Goal: Task Accomplishment & Management: Manage account settings

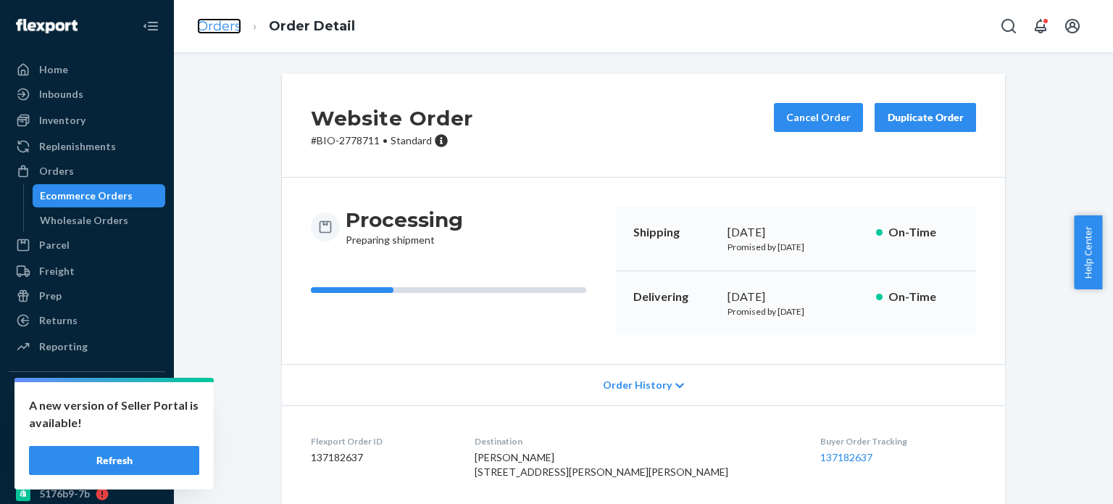
drag, startPoint x: 0, startPoint y: 0, endPoint x: 241, endPoint y: 31, distance: 242.6
click at [241, 31] on link "Orders" at bounding box center [219, 26] width 44 height 16
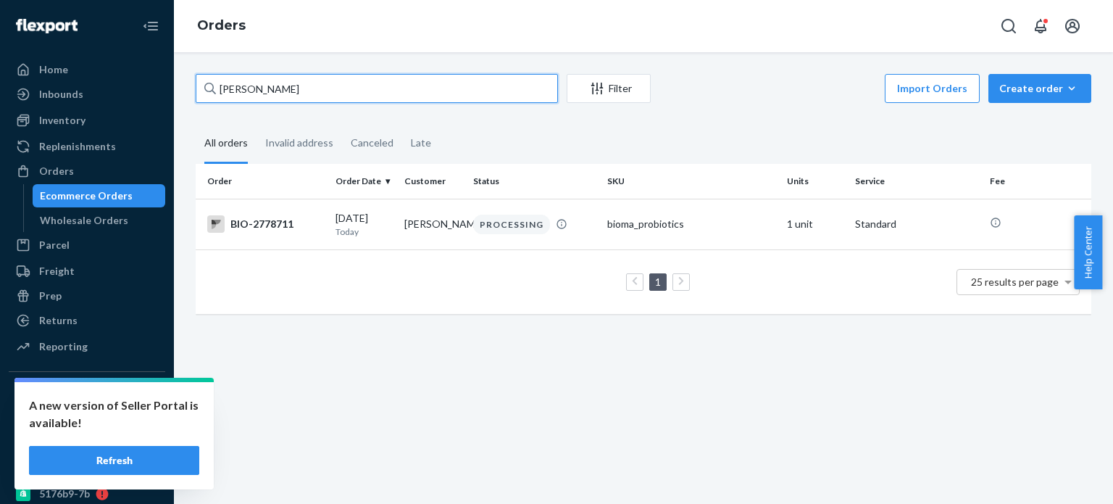
click at [223, 85] on input "[PERSON_NAME]" at bounding box center [377, 88] width 362 height 29
paste input "[PERSON_NAME]"
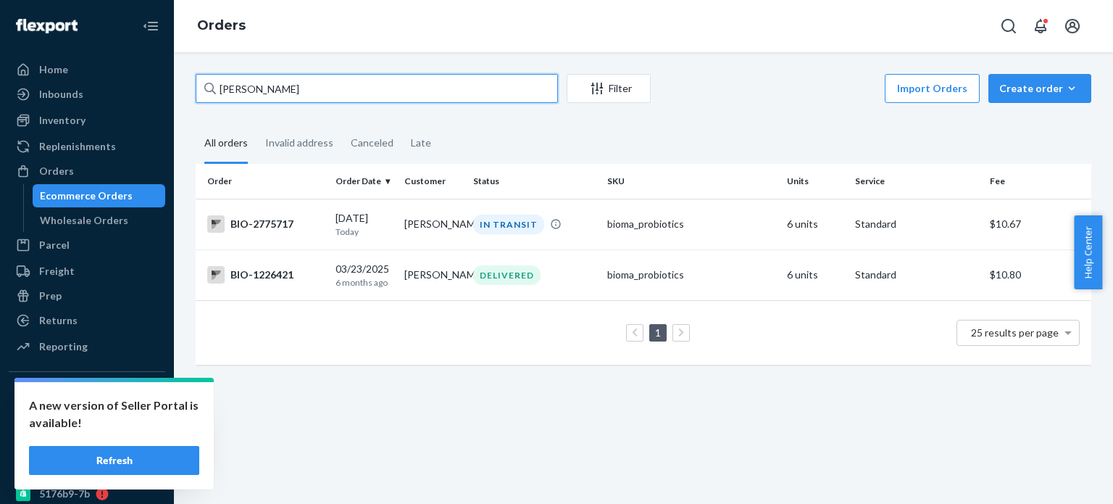
type input "[PERSON_NAME]"
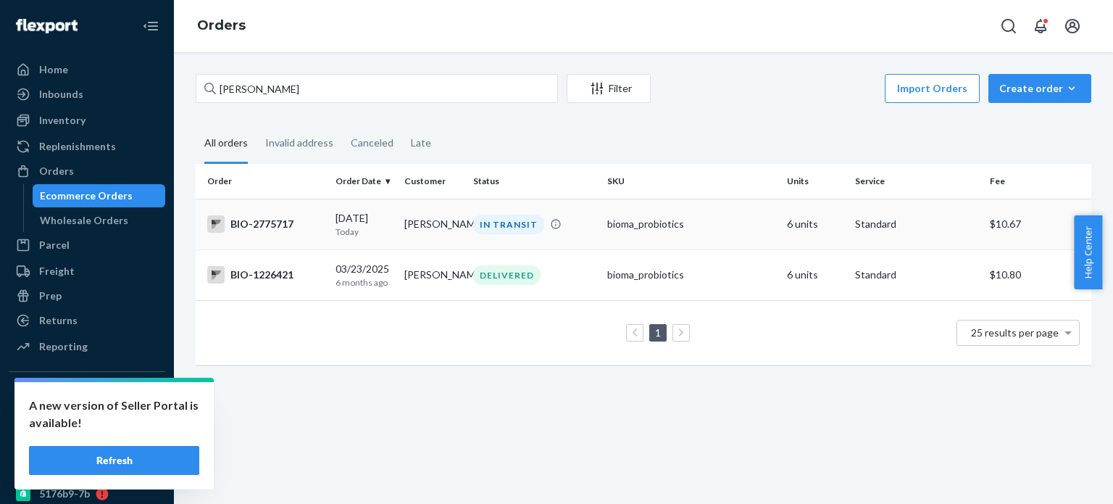
click at [275, 216] on div "BIO-2775717" at bounding box center [265, 223] width 117 height 17
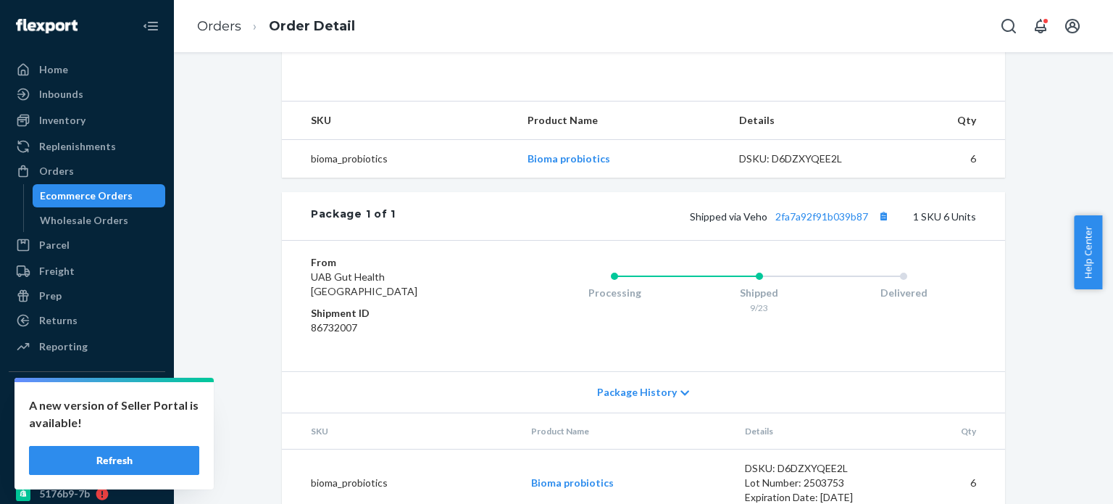
scroll to position [484, 0]
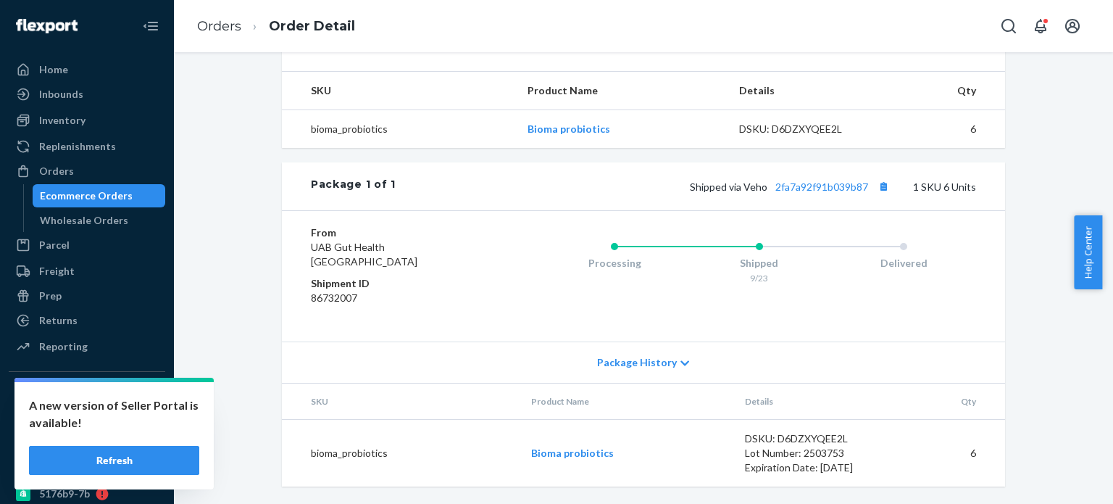
click at [838, 180] on div "Shipped via Veho 2fa7a92f91b039b87 1 SKU 6 Units" at bounding box center [686, 186] width 580 height 19
click at [840, 189] on link "2fa7a92f91b039b87" at bounding box center [821, 186] width 93 height 12
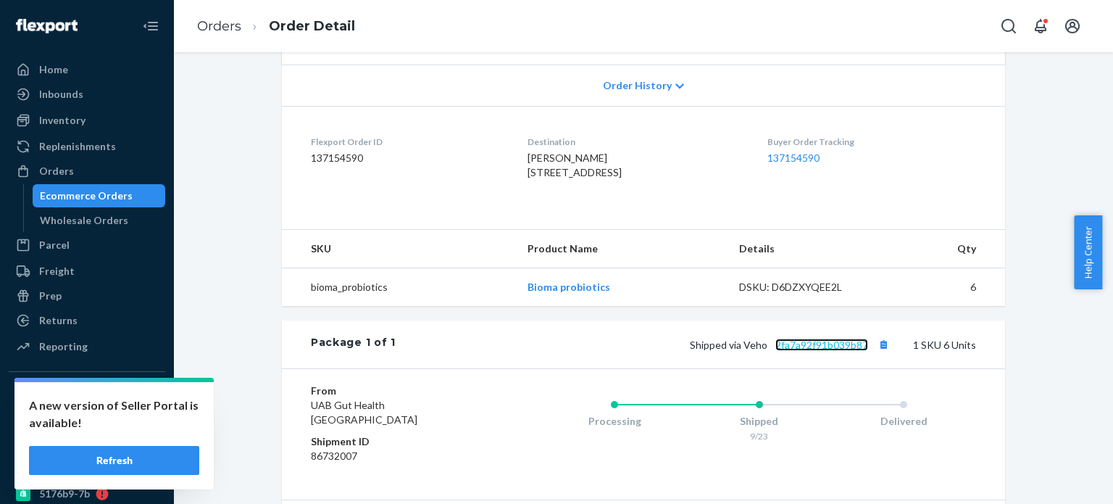
scroll to position [267, 0]
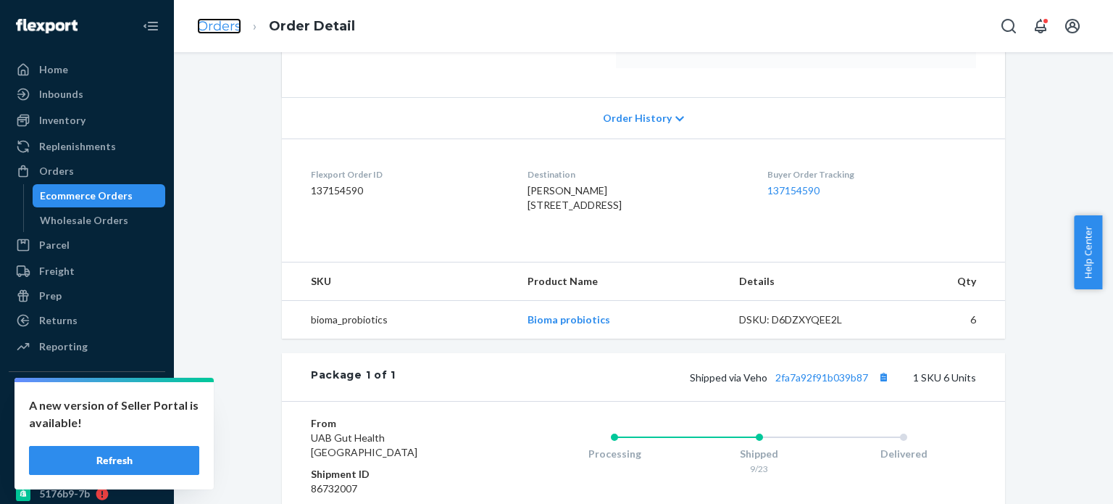
click at [223, 20] on link "Orders" at bounding box center [219, 26] width 44 height 16
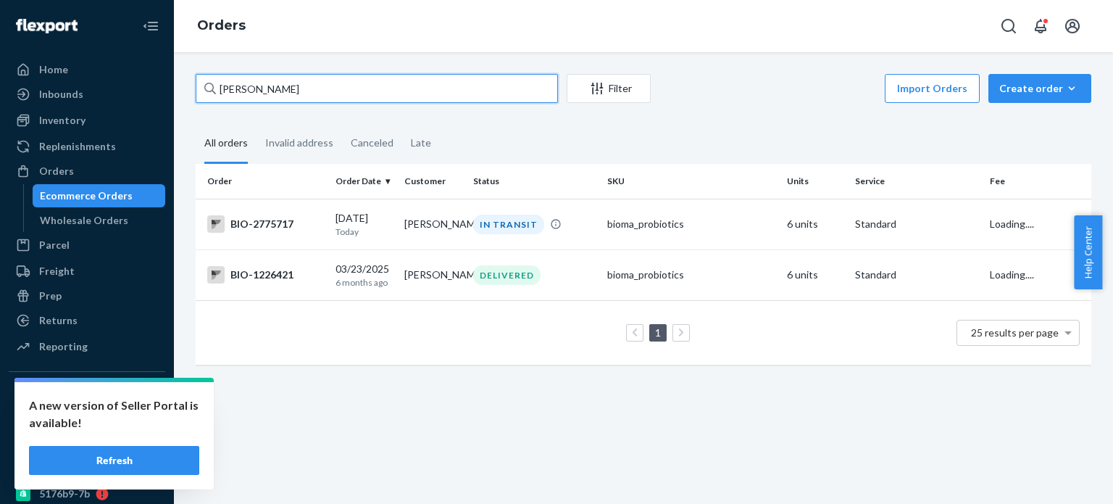
click at [449, 97] on input "[PERSON_NAME]" at bounding box center [377, 88] width 362 height 29
paste input "[PERSON_NAME]"
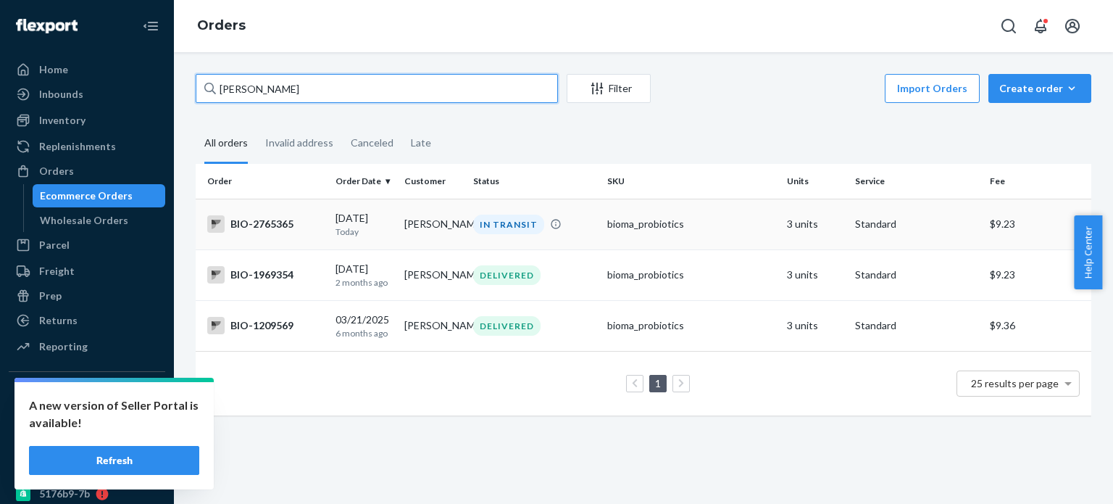
type input "[PERSON_NAME]"
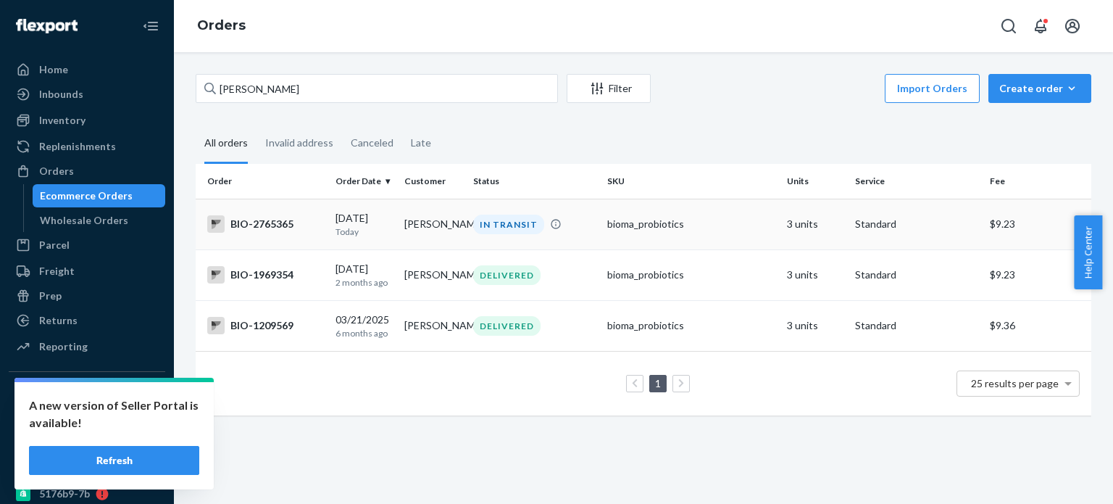
click at [275, 221] on div "BIO-2765365" at bounding box center [265, 223] width 117 height 17
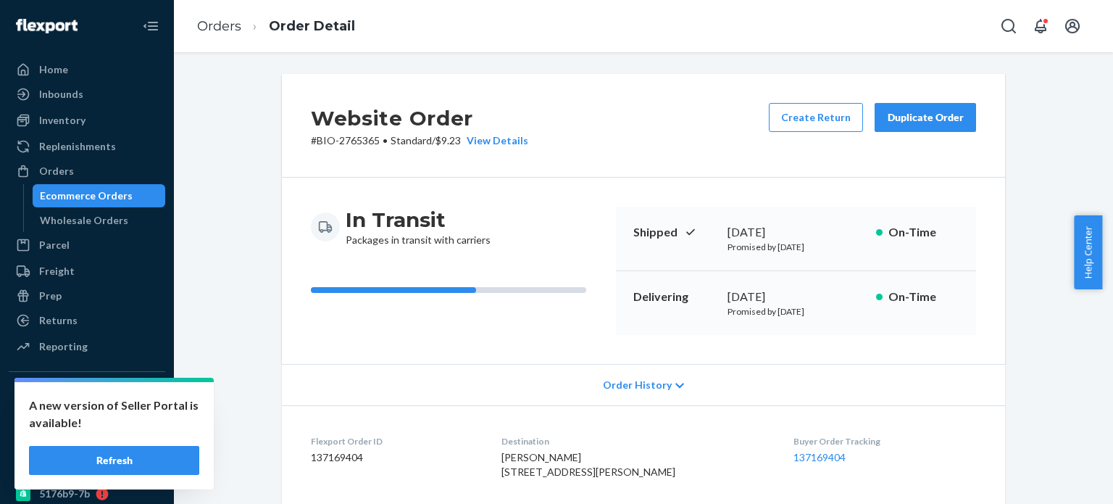
scroll to position [290, 0]
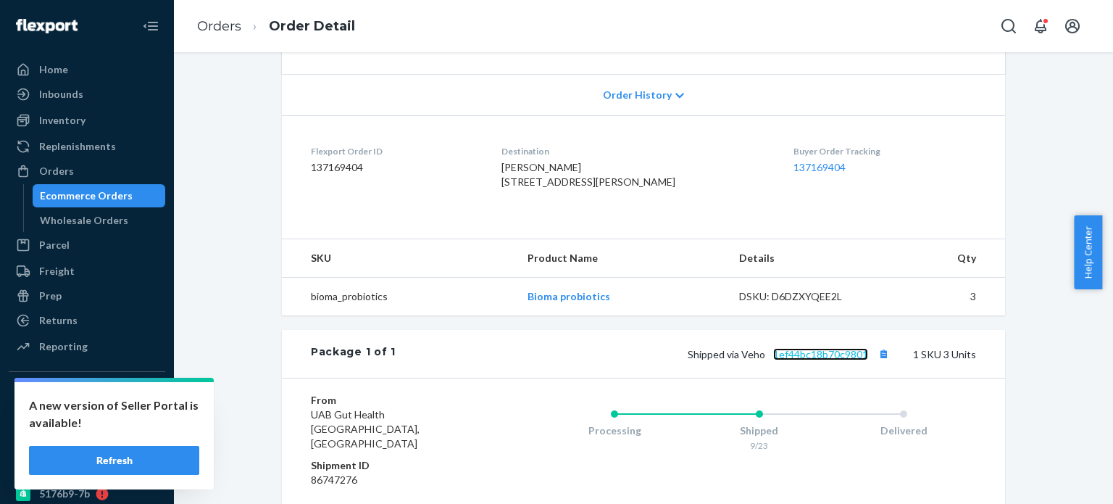
click at [839, 360] on link "1ef44bc18b70c9801" at bounding box center [820, 354] width 95 height 12
click at [217, 33] on link "Orders" at bounding box center [219, 26] width 44 height 16
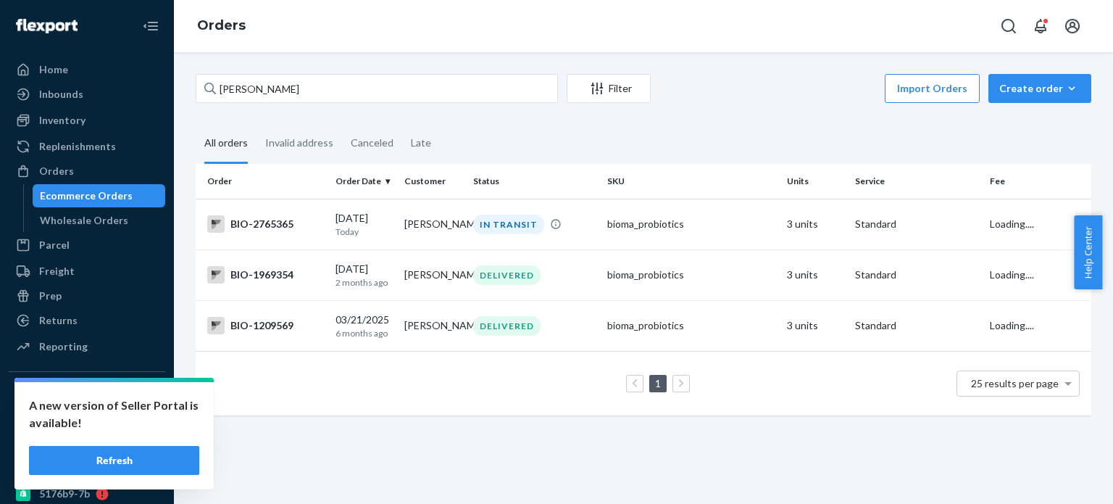
click at [273, 111] on div "[PERSON_NAME] Filter Import Orders Create order Ecommerce order Removal order A…" at bounding box center [643, 252] width 917 height 356
click at [275, 104] on div "[PERSON_NAME] Filter Import Orders Create order Ecommerce order Removal order" at bounding box center [644, 90] width 896 height 33
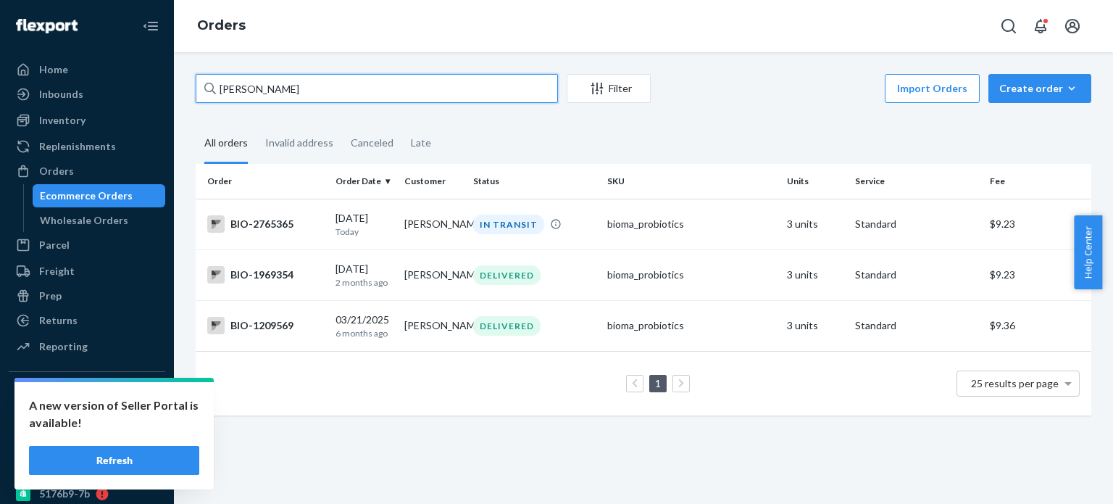
click at [275, 97] on input "[PERSON_NAME]" at bounding box center [377, 88] width 362 height 29
paste input "[PERSON_NAME]"
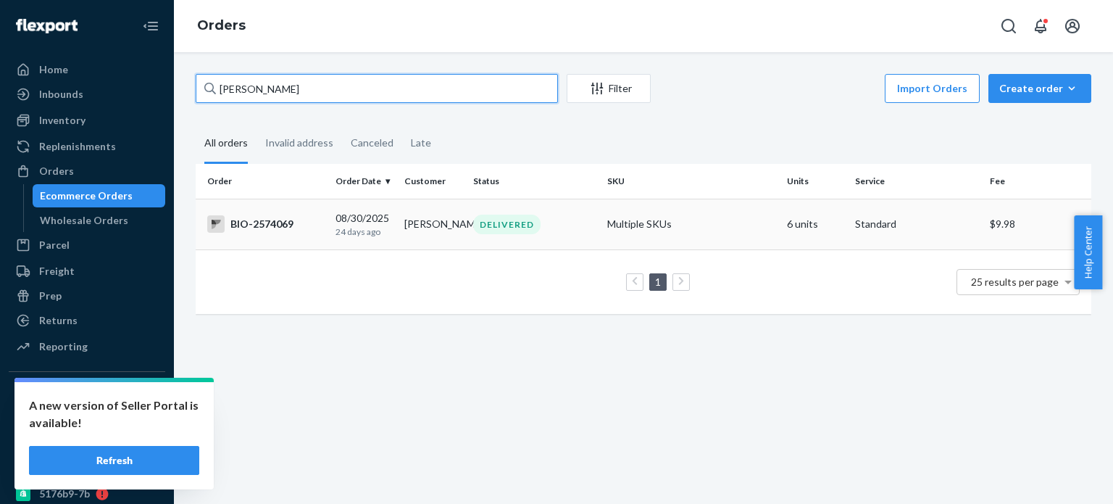
type input "[PERSON_NAME]"
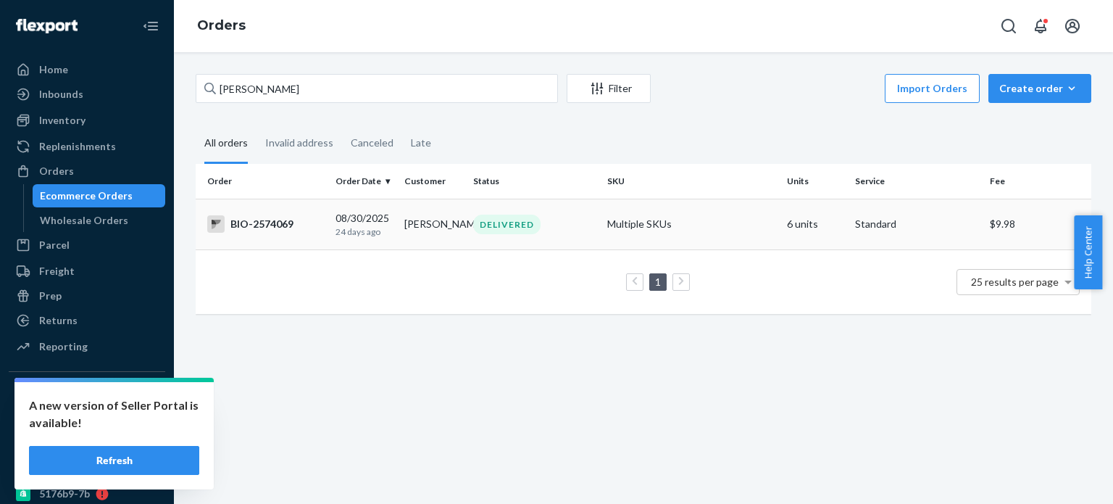
click at [291, 221] on div "BIO-2574069" at bounding box center [265, 223] width 117 height 17
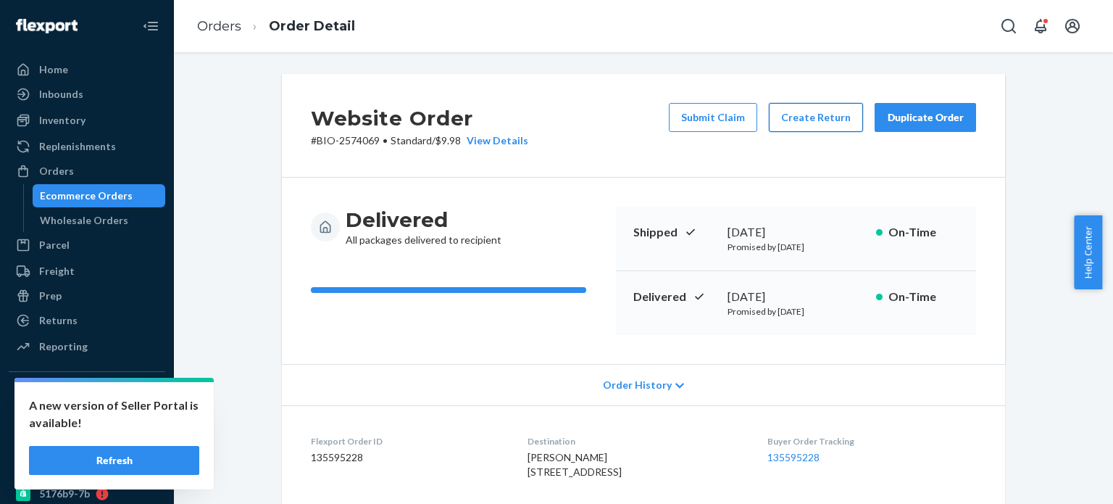
click at [801, 103] on button "Create Return" at bounding box center [816, 117] width 94 height 29
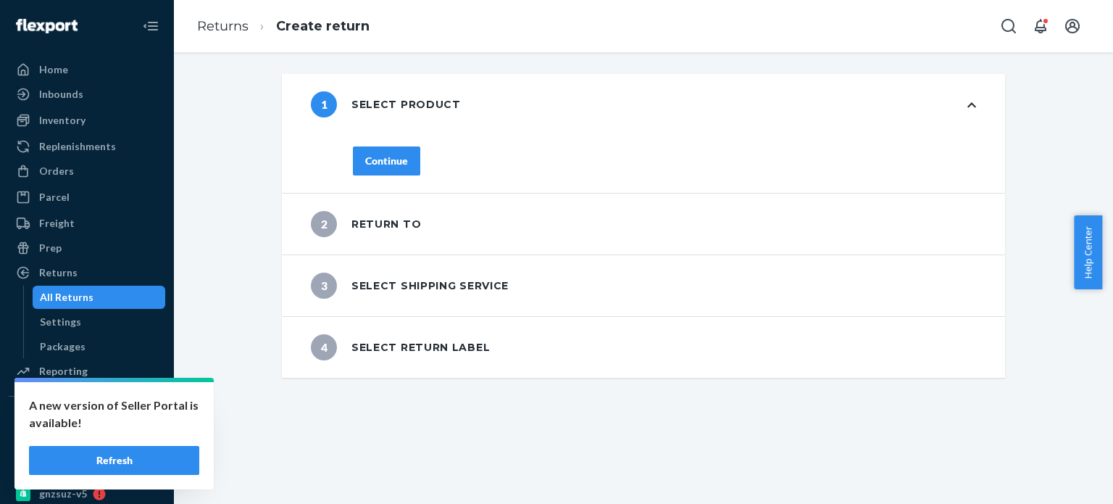
click at [386, 161] on div "Continue" at bounding box center [386, 161] width 43 height 14
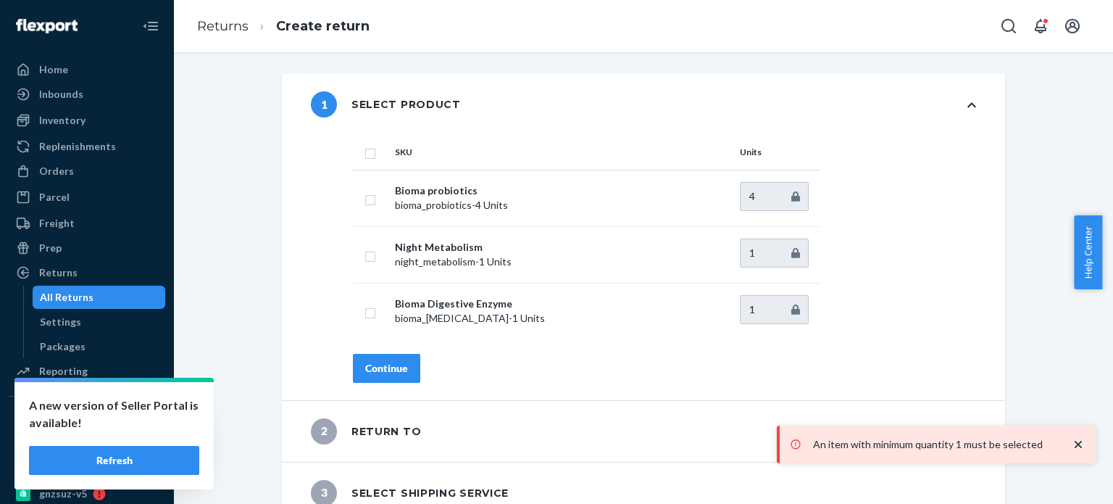
click at [365, 157] on input "checkbox" at bounding box center [371, 151] width 12 height 15
checkbox input "true"
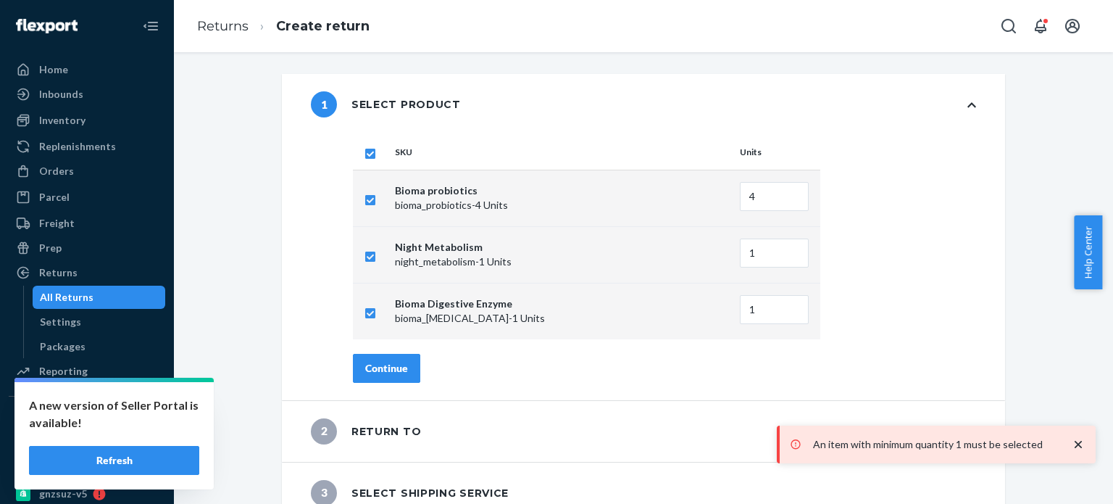
click at [393, 370] on div "Continue" at bounding box center [386, 368] width 43 height 14
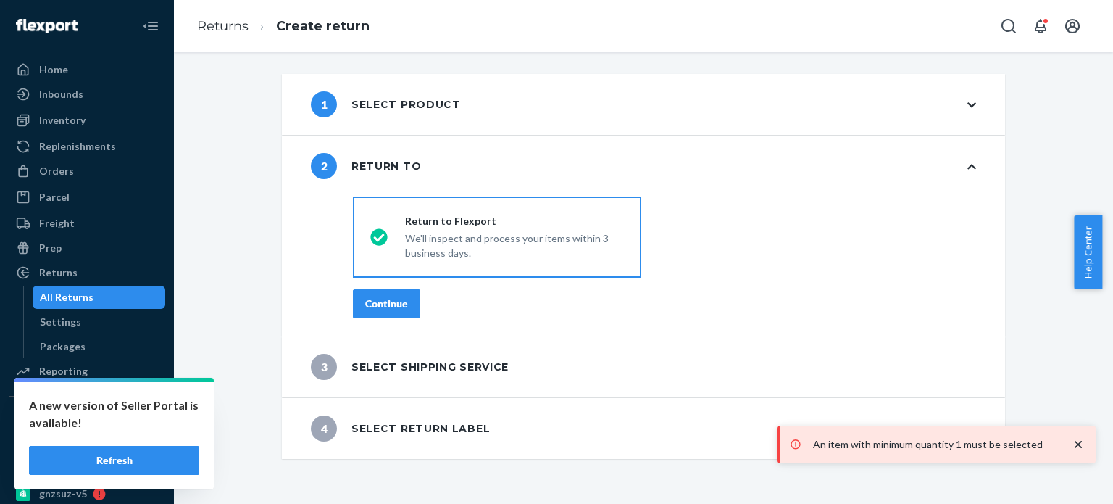
click at [388, 307] on div "Continue" at bounding box center [386, 303] width 43 height 14
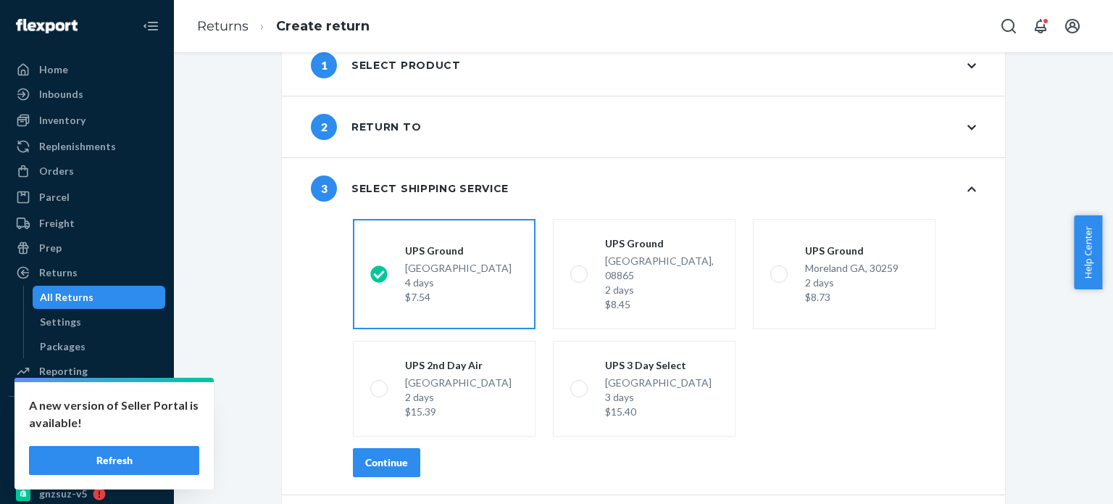
scroll to position [75, 0]
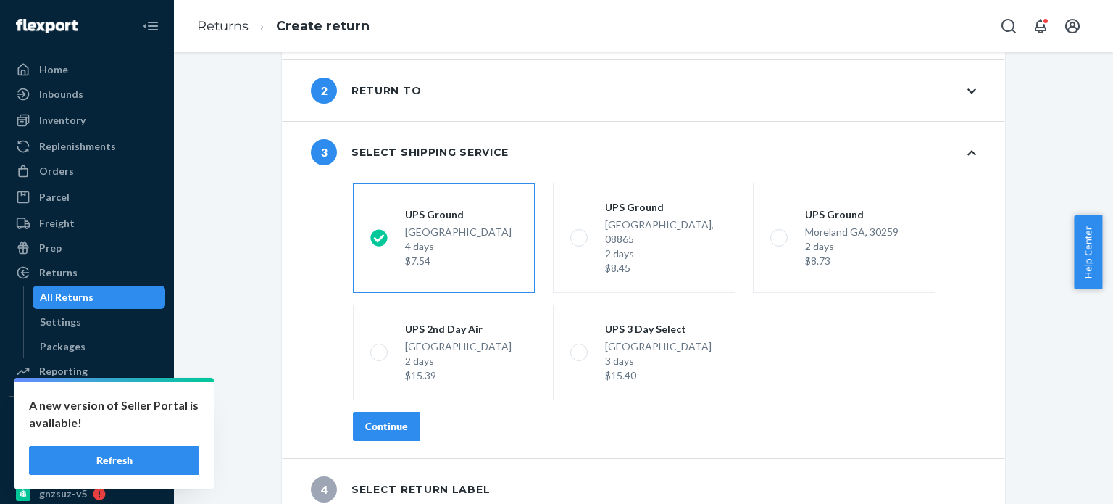
click at [383, 412] on button "Continue" at bounding box center [386, 426] width 67 height 29
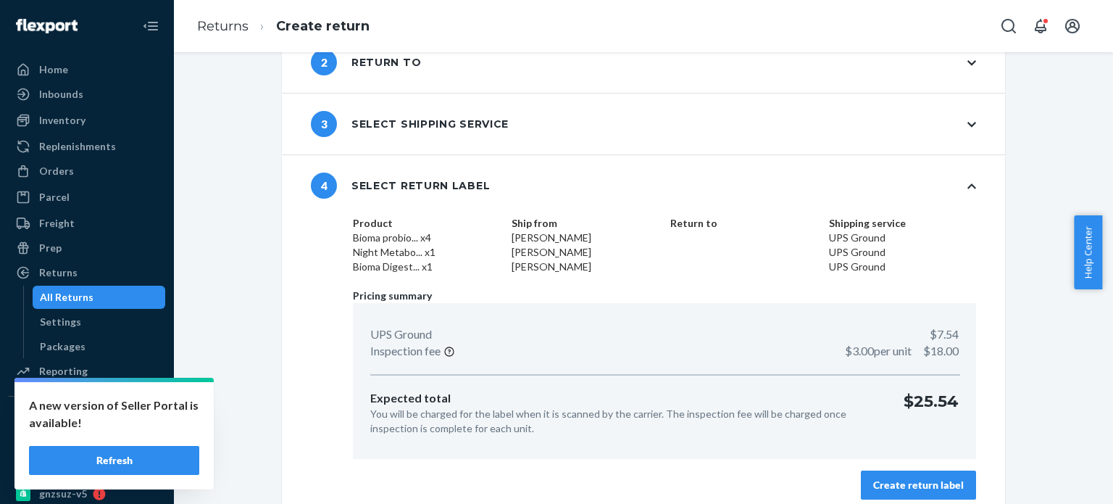
scroll to position [116, 0]
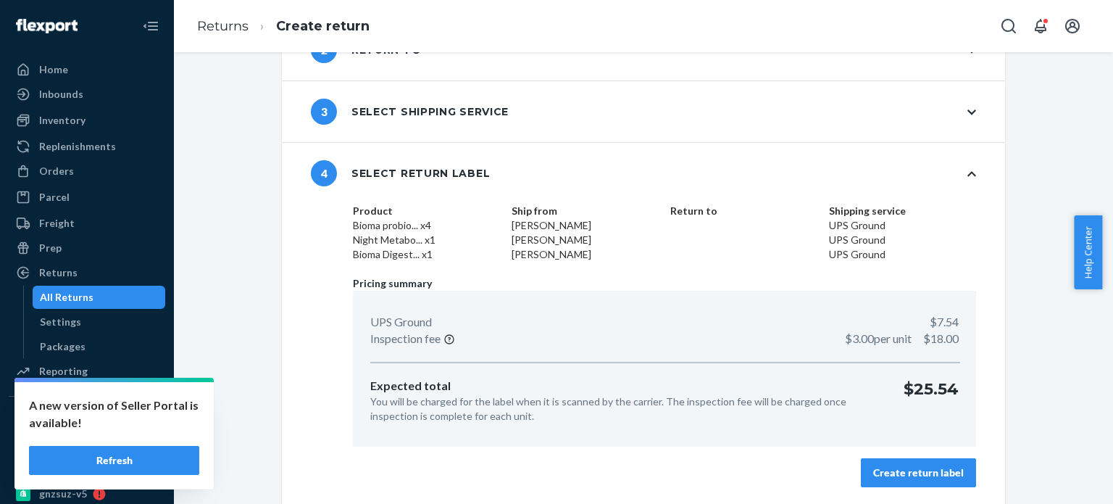
click at [929, 476] on div "Create return label" at bounding box center [918, 472] width 91 height 14
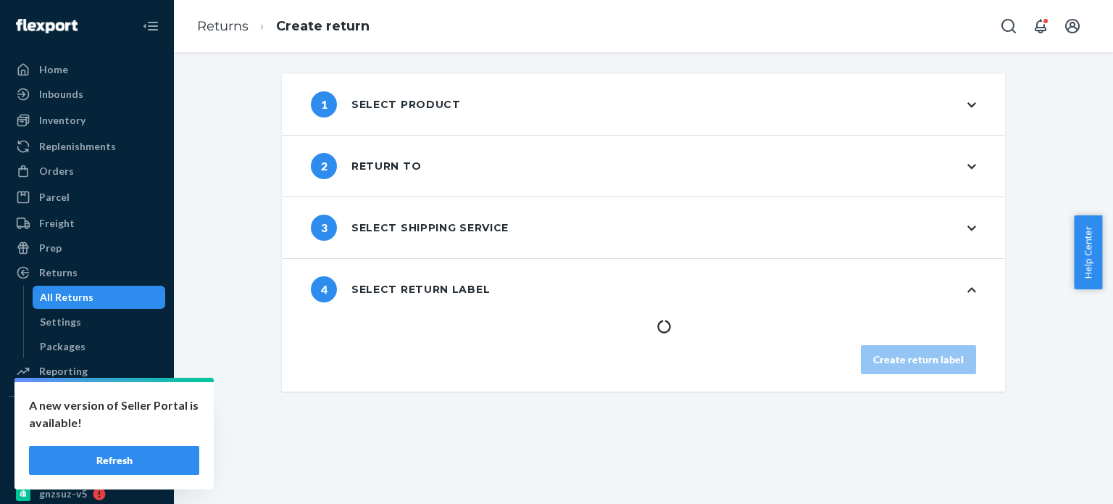
scroll to position [0, 0]
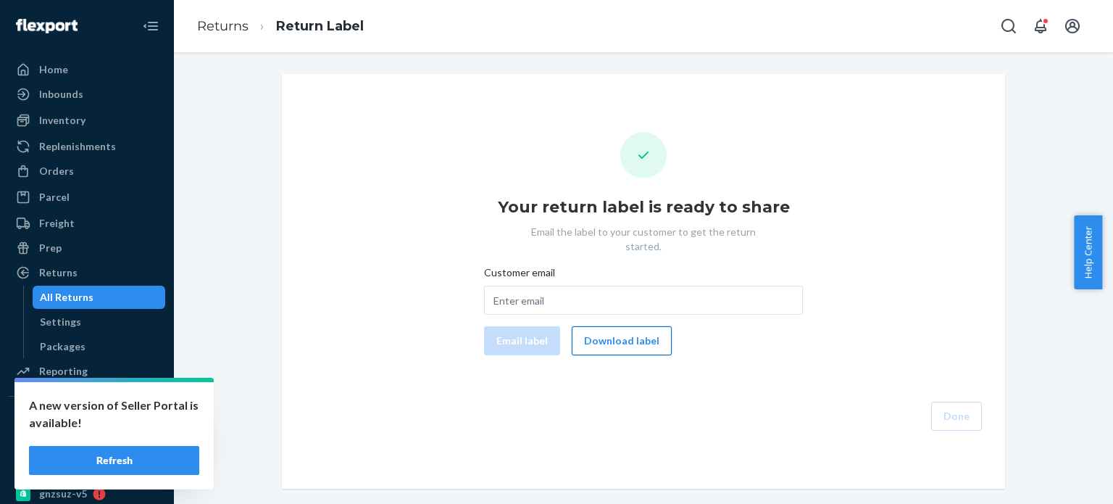
click at [627, 333] on button "Download label" at bounding box center [622, 340] width 100 height 29
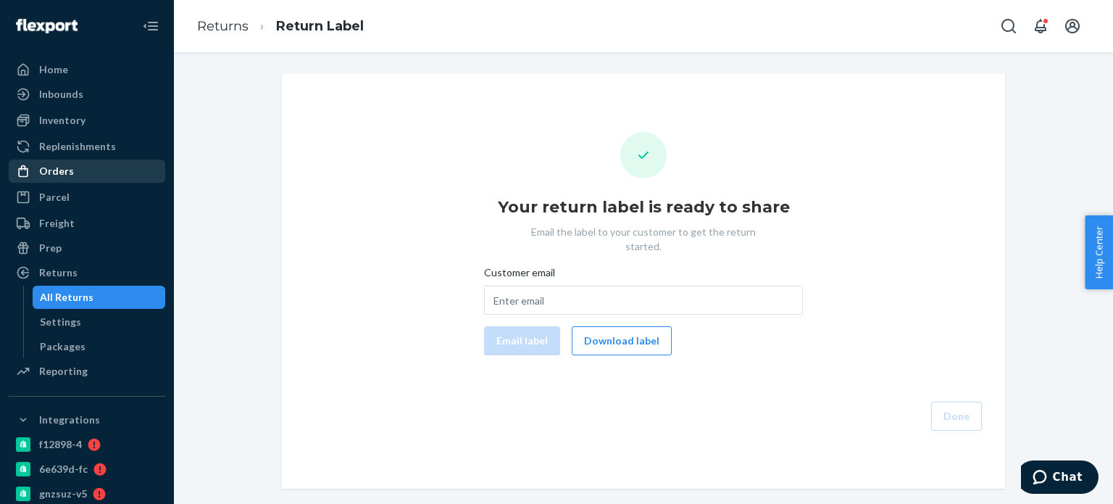
click at [95, 179] on div "Orders" at bounding box center [87, 171] width 154 height 20
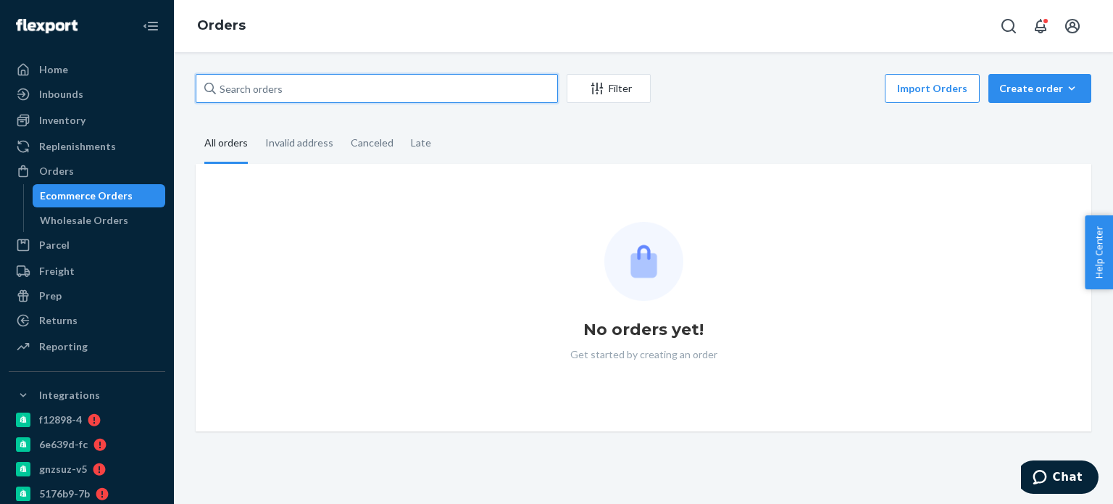
click at [332, 96] on input "text" at bounding box center [377, 88] width 362 height 29
paste input "2768425"
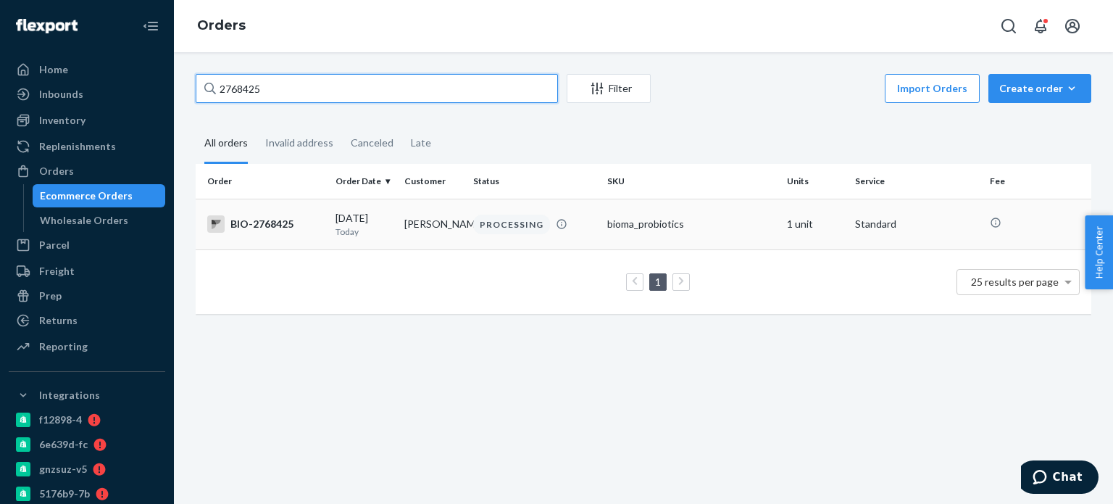
type input "2768425"
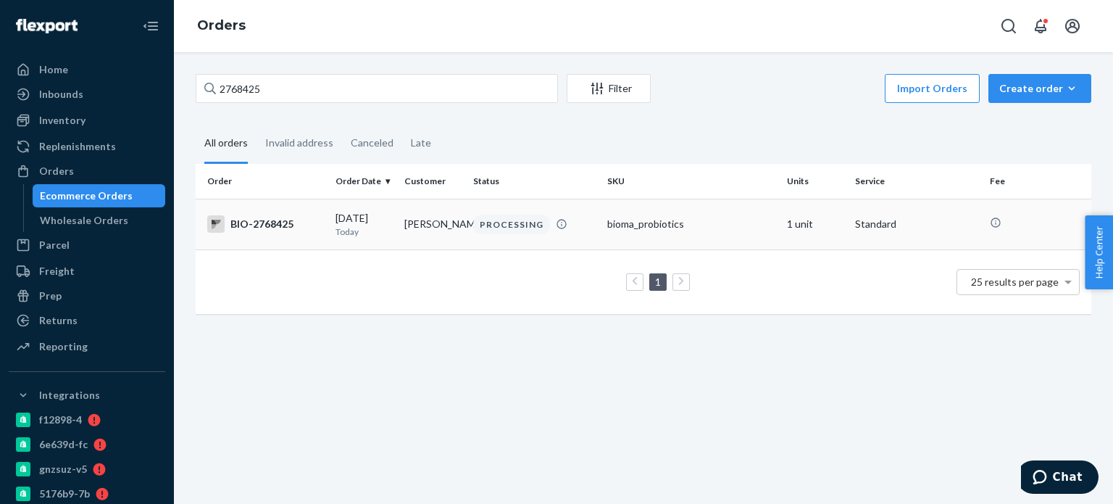
click at [303, 231] on div "BIO-2768425" at bounding box center [265, 223] width 117 height 17
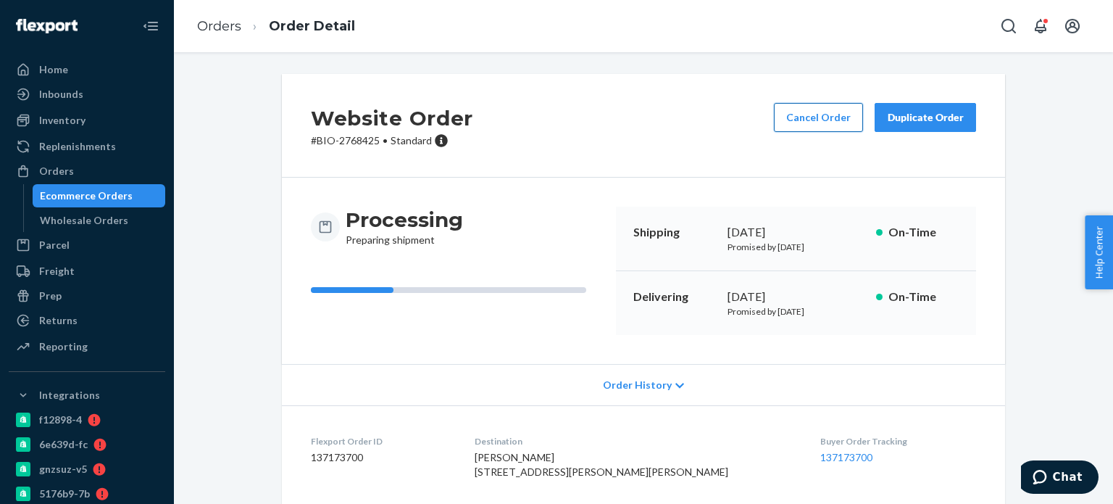
click at [826, 118] on button "Cancel Order" at bounding box center [818, 117] width 89 height 29
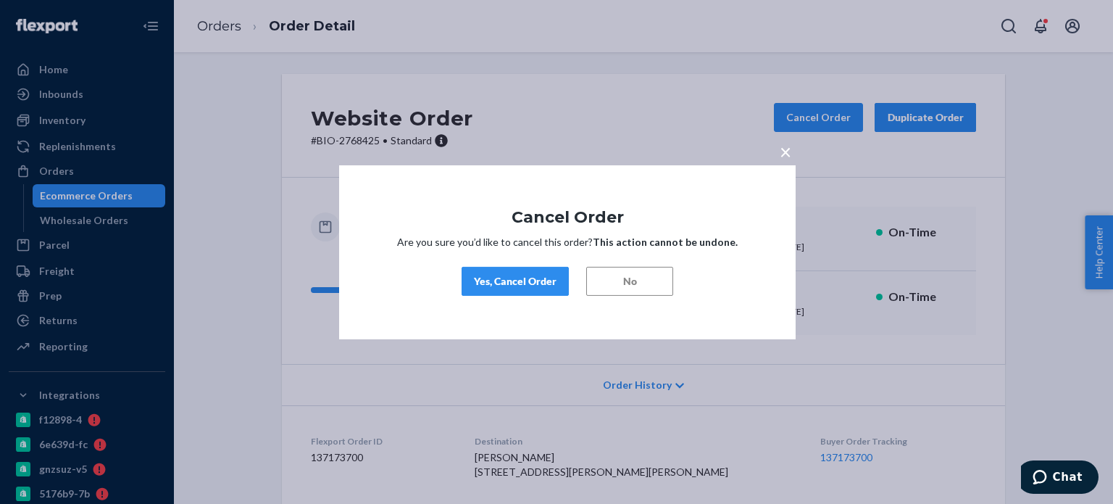
click at [532, 283] on div "Yes, Cancel Order" at bounding box center [515, 281] width 83 height 14
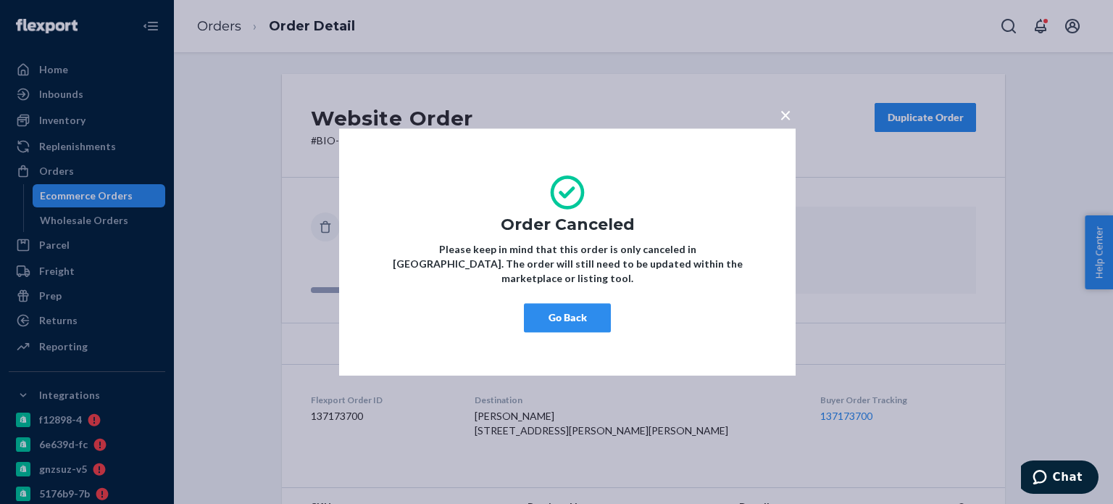
click at [575, 320] on button "Go Back" at bounding box center [567, 317] width 87 height 29
